Goal: Task Accomplishment & Management: Manage account settings

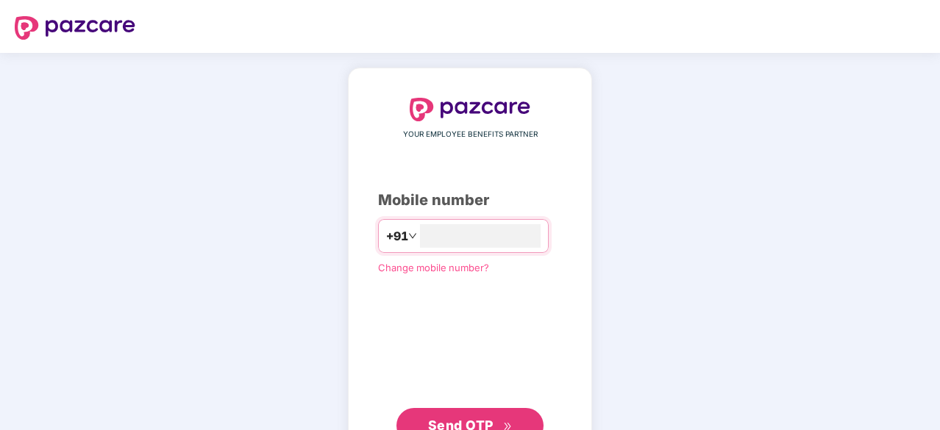
type input "**********"
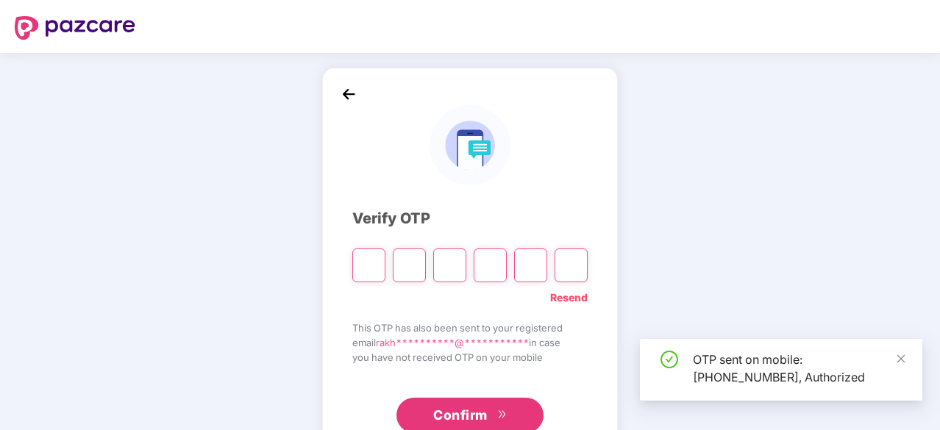
scroll to position [49, 0]
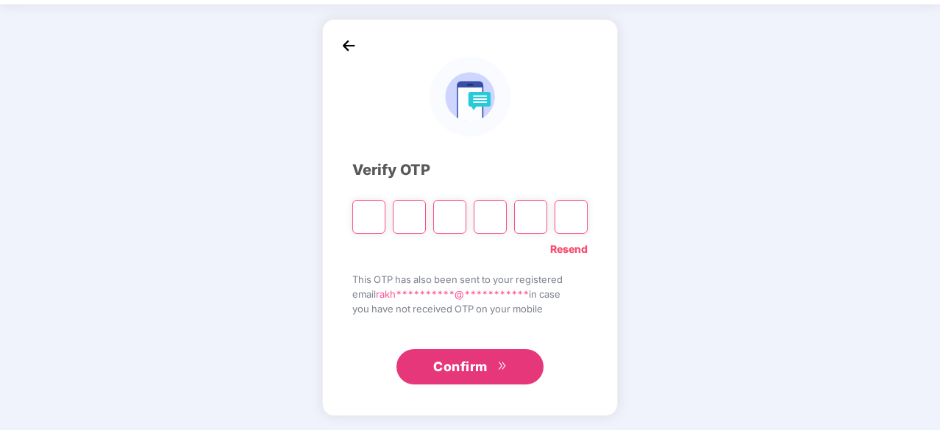
type input "*"
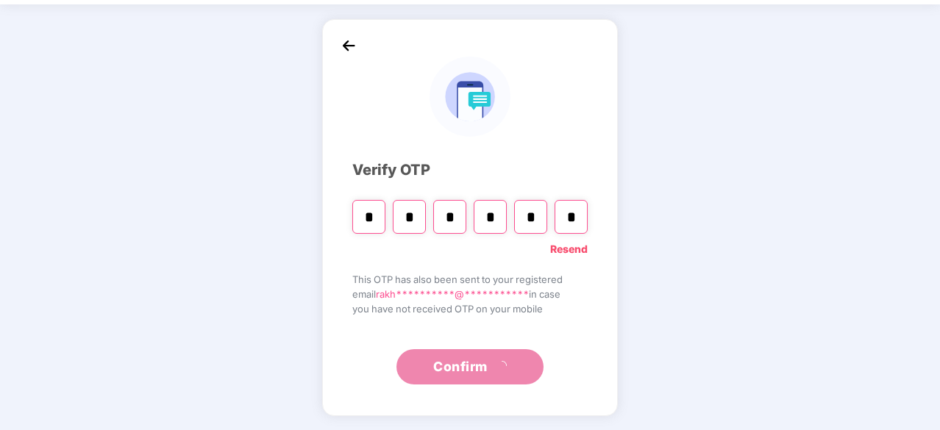
type input "*"
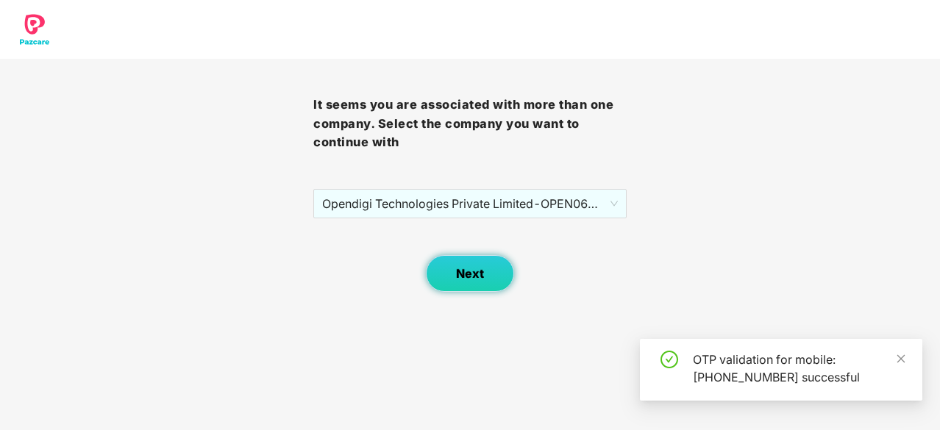
click at [475, 276] on span "Next" at bounding box center [470, 274] width 28 height 14
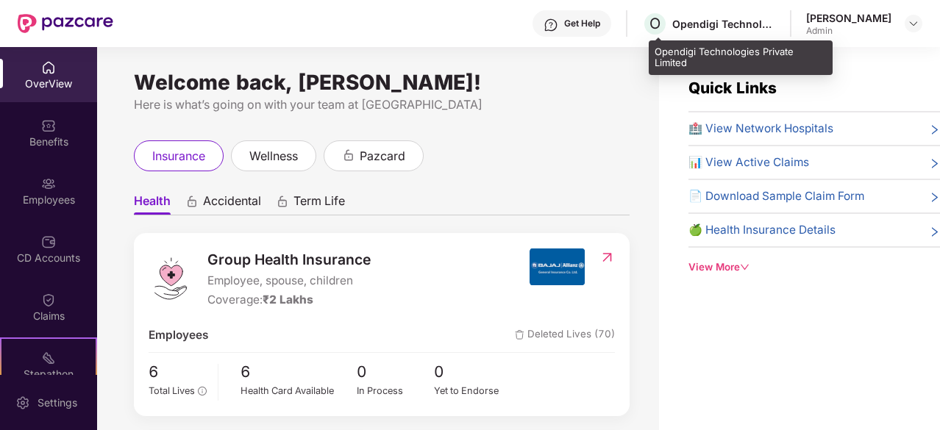
click at [721, 28] on div "Opendigi Technologies Private Limited" at bounding box center [723, 24] width 103 height 14
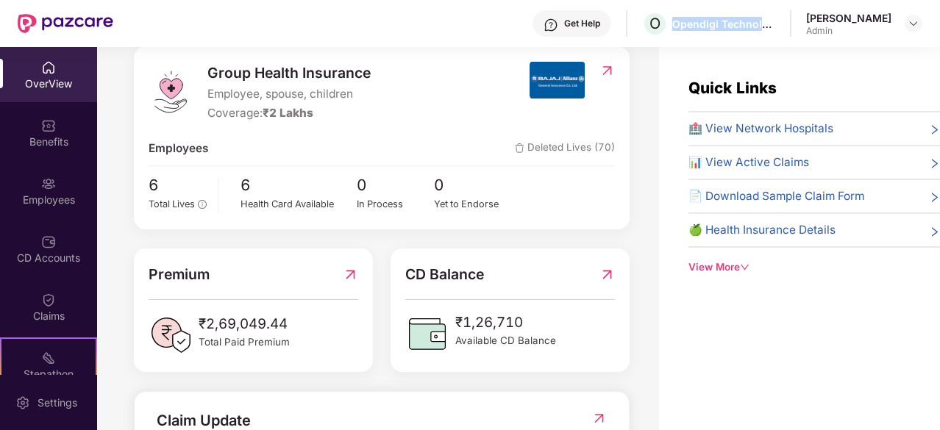
scroll to position [188, 0]
click at [187, 201] on span "Total Lives" at bounding box center [172, 203] width 46 height 11
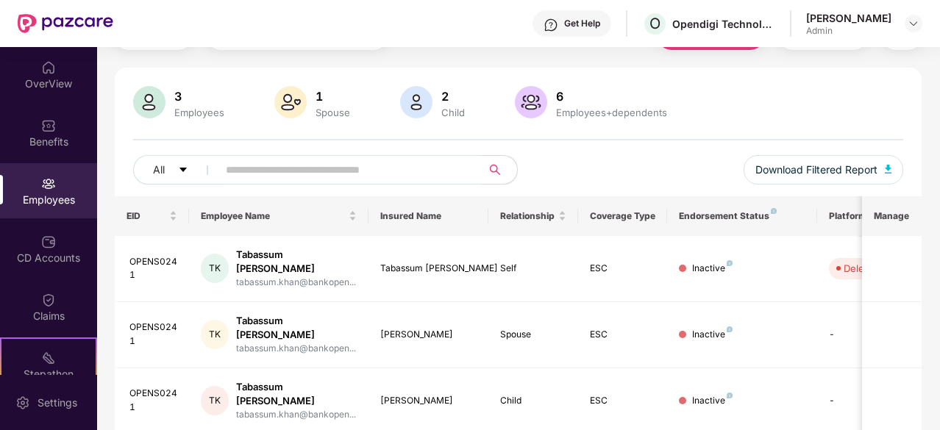
scroll to position [74, 0]
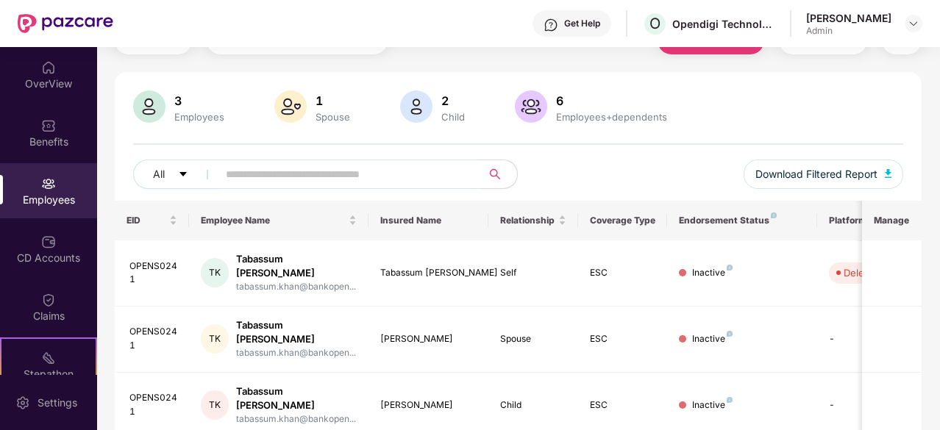
click at [159, 99] on img at bounding box center [149, 106] width 32 height 32
click at [824, 25] on div "Admin" at bounding box center [848, 31] width 85 height 12
click at [916, 24] on img at bounding box center [914, 24] width 12 height 12
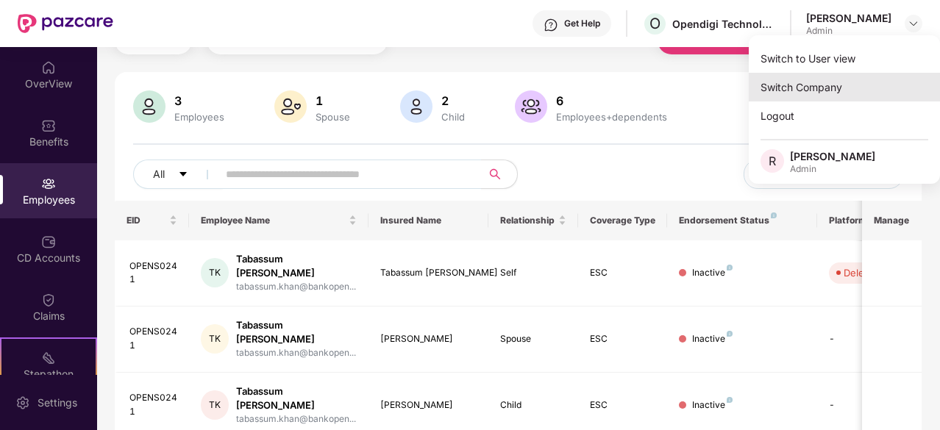
click at [853, 82] on div "Switch Company" at bounding box center [844, 87] width 191 height 29
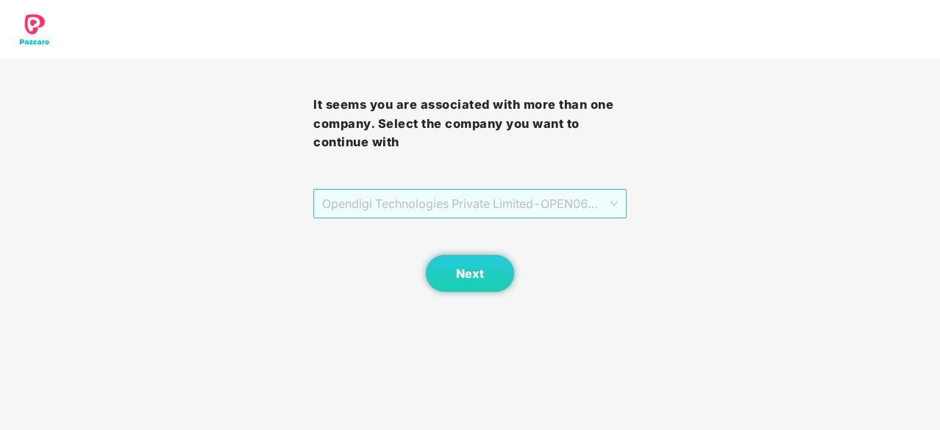
click at [587, 192] on span "Opendigi Technologies Private Limited - OPEN0671 - ADMIN" at bounding box center [470, 204] width 296 height 28
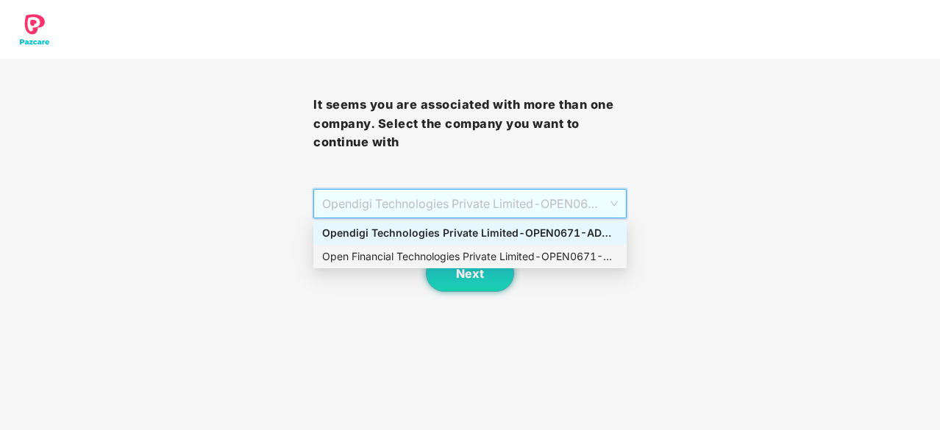
click at [477, 255] on div "Open Financial Technologies Private Limited - OPEN0671 - ADMIN" at bounding box center [470, 257] width 296 height 16
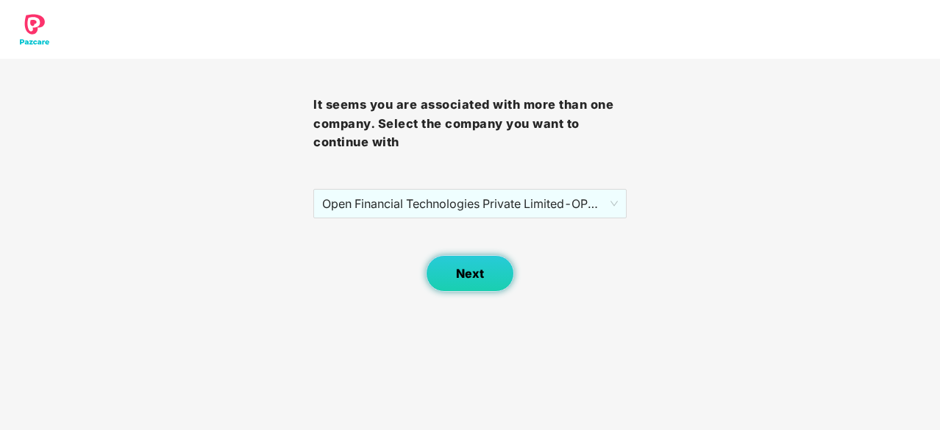
click at [473, 282] on button "Next" at bounding box center [470, 273] width 88 height 37
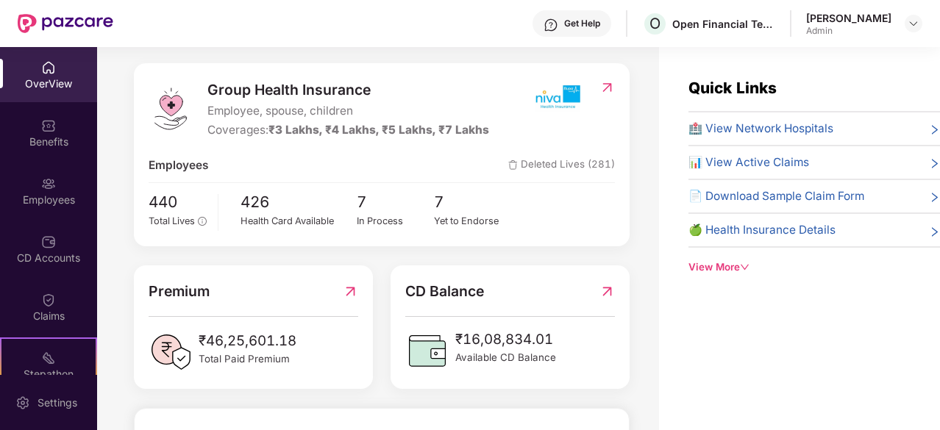
scroll to position [169, 0]
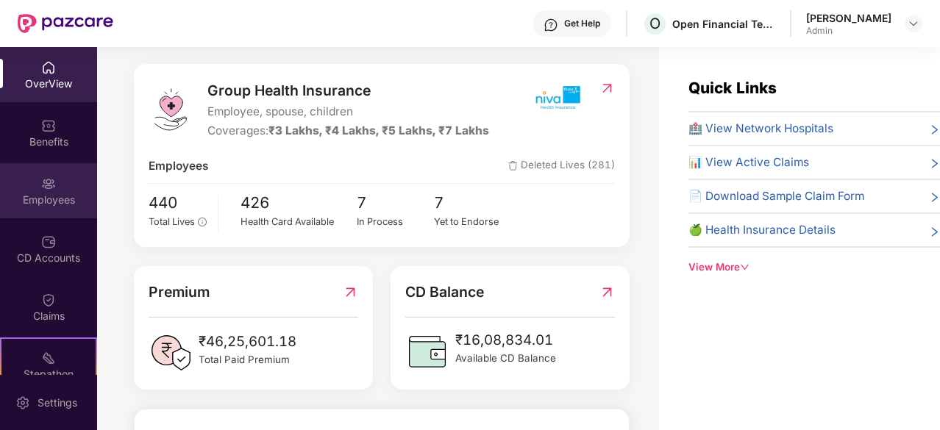
click at [35, 204] on div "Employees" at bounding box center [48, 200] width 97 height 15
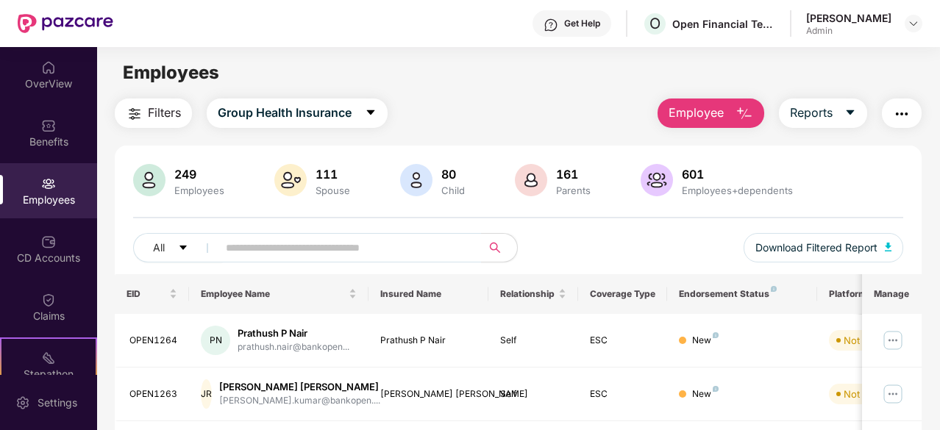
click at [197, 191] on div "Employees" at bounding box center [199, 191] width 56 height 12
click at [277, 245] on input "text" at bounding box center [344, 248] width 236 height 22
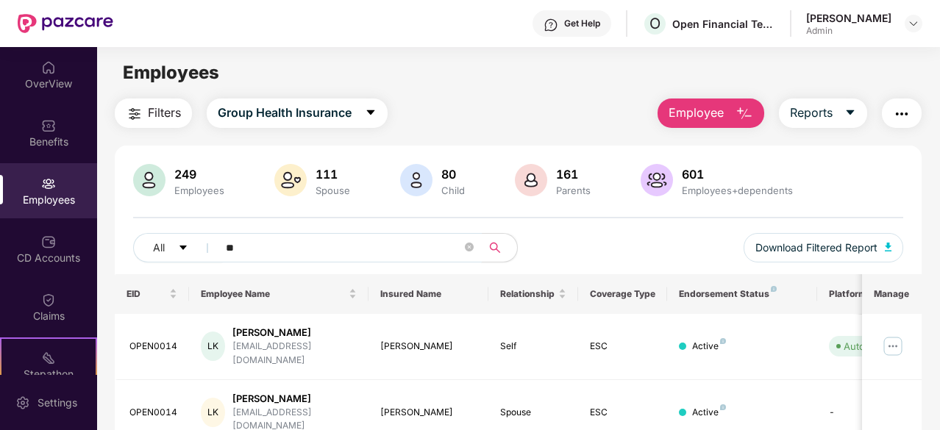
type input "*"
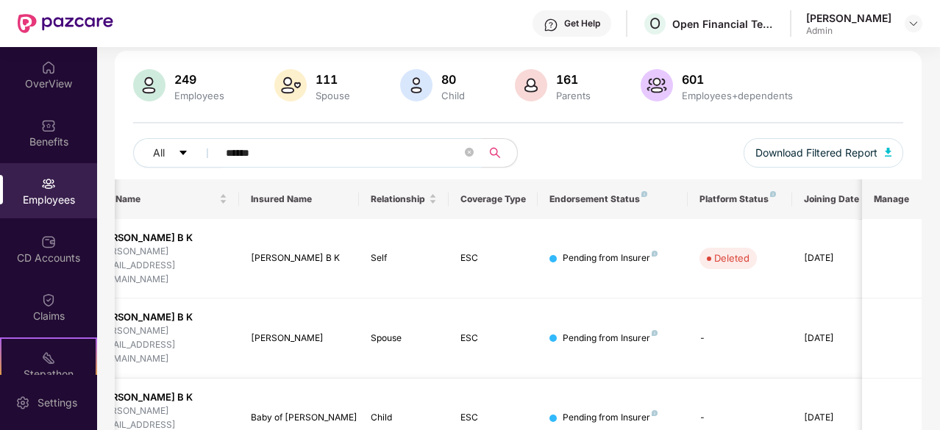
scroll to position [0, 147]
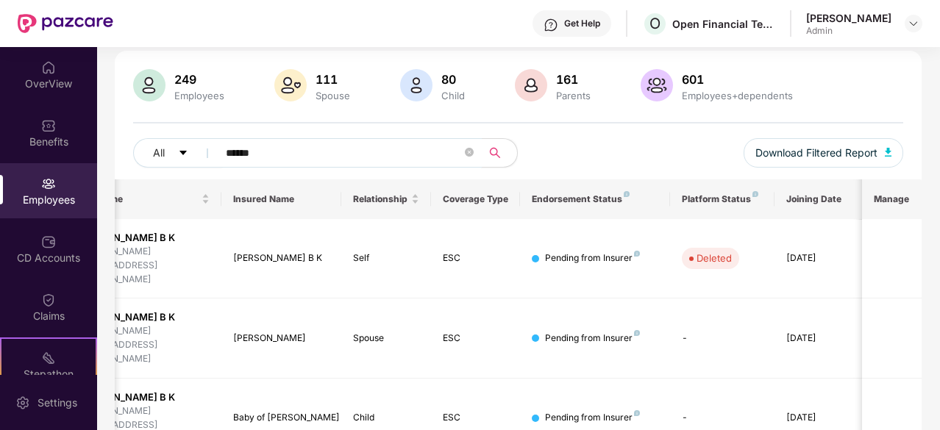
type input "******"
click at [96, 24] on img at bounding box center [66, 23] width 96 height 19
